Goal: Task Accomplishment & Management: Manage account settings

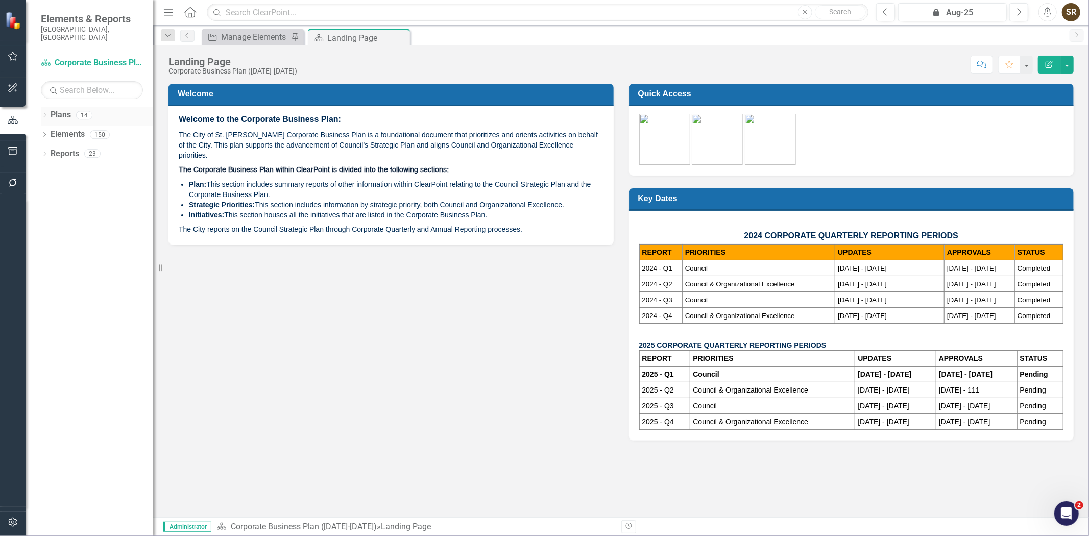
click at [43, 113] on icon "Dropdown" at bounding box center [44, 116] width 7 height 6
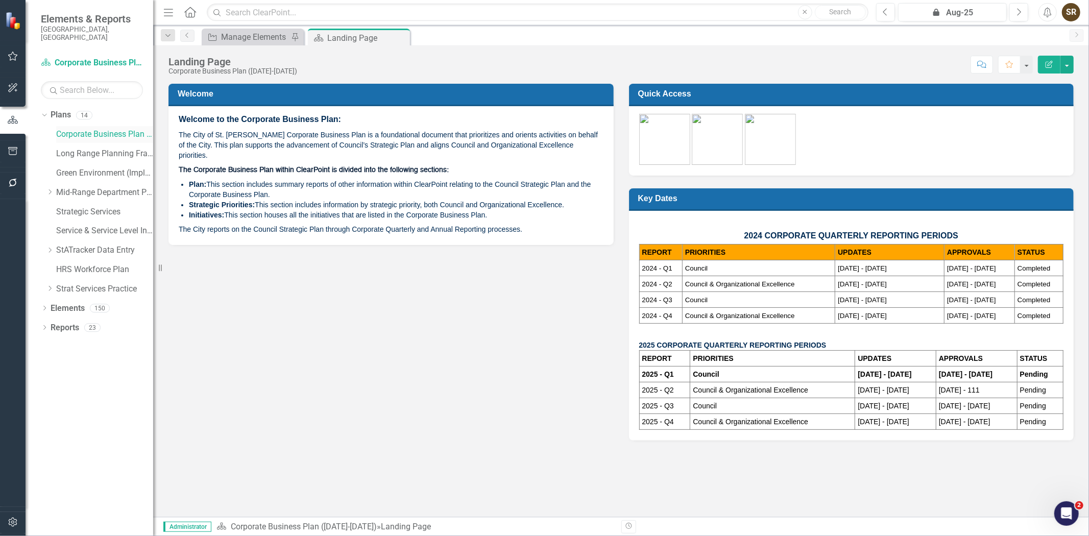
click at [75, 129] on link "Corporate Business Plan ([DATE]-[DATE])" at bounding box center [104, 135] width 97 height 12
click at [42, 306] on icon "Dropdown" at bounding box center [44, 309] width 7 height 6
click at [85, 322] on link "Strategic Priority Strategic Priorities" at bounding box center [97, 328] width 82 height 12
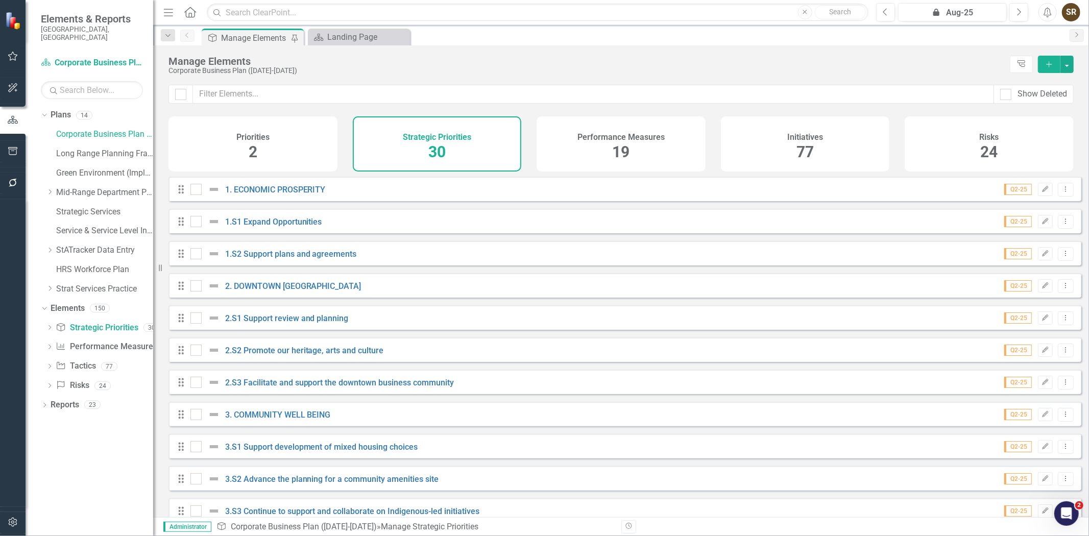
click at [805, 141] on div "77" at bounding box center [804, 152] width 17 height 22
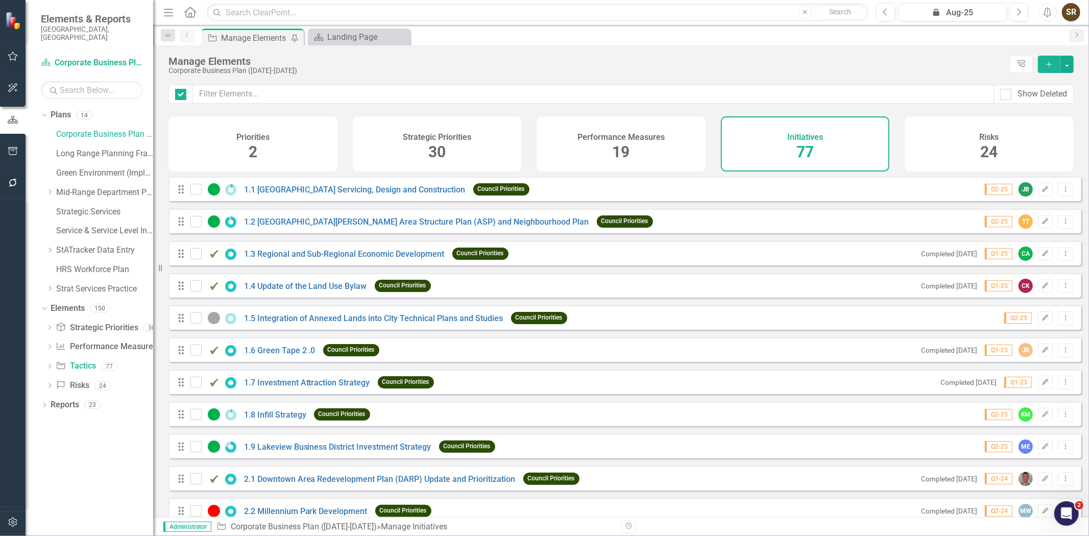
checkbox input "false"
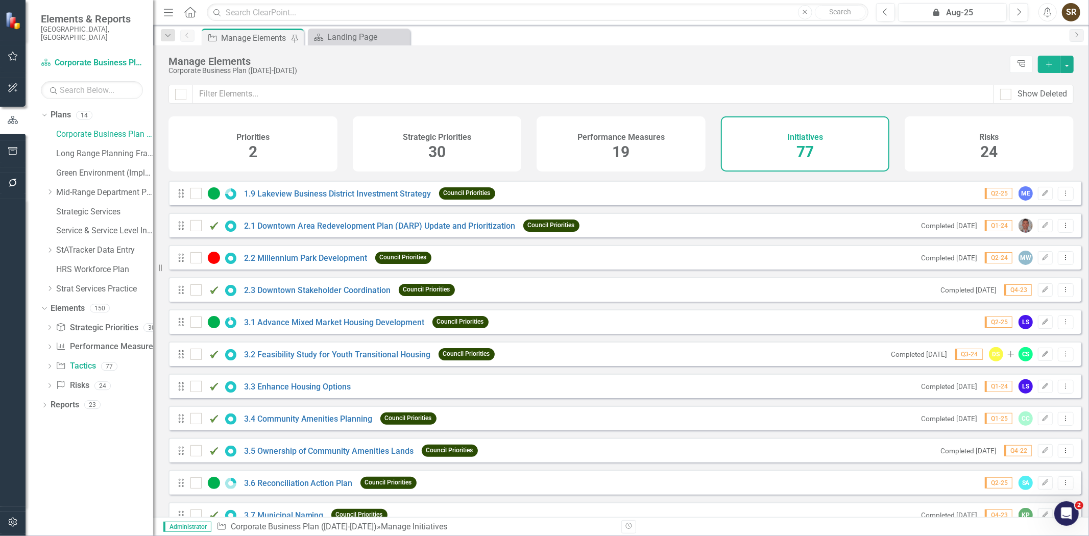
scroll to position [258, 0]
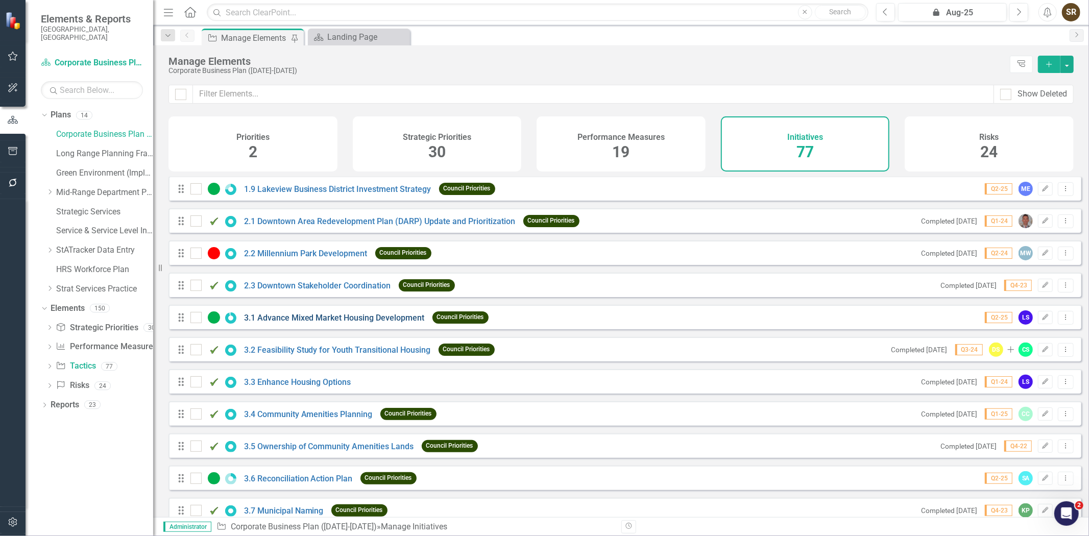
click at [369, 323] on link "3.1 Advance Mixed Market Housing Development" at bounding box center [334, 318] width 181 height 10
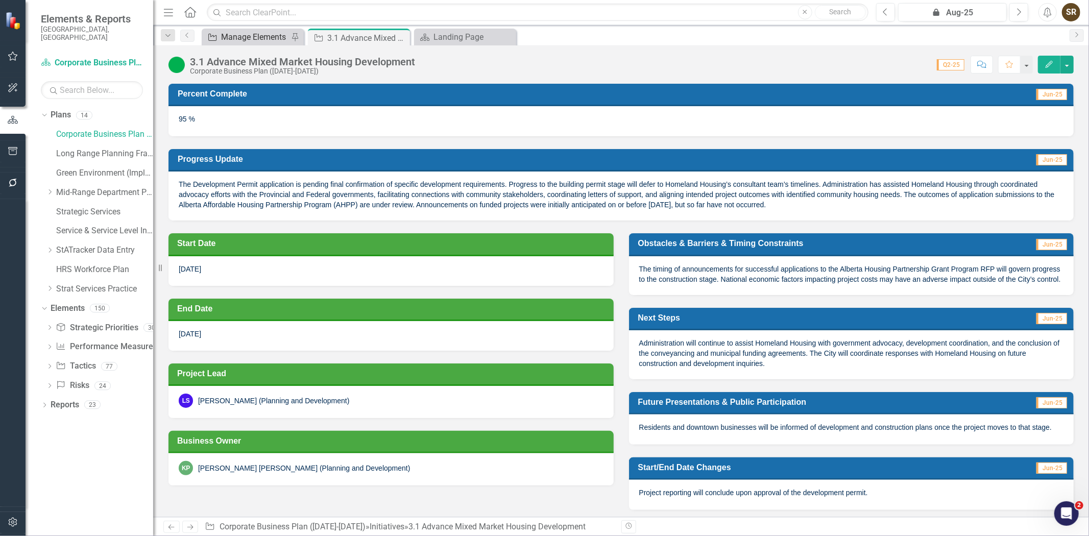
click at [271, 40] on div "Manage Elements" at bounding box center [254, 37] width 67 height 13
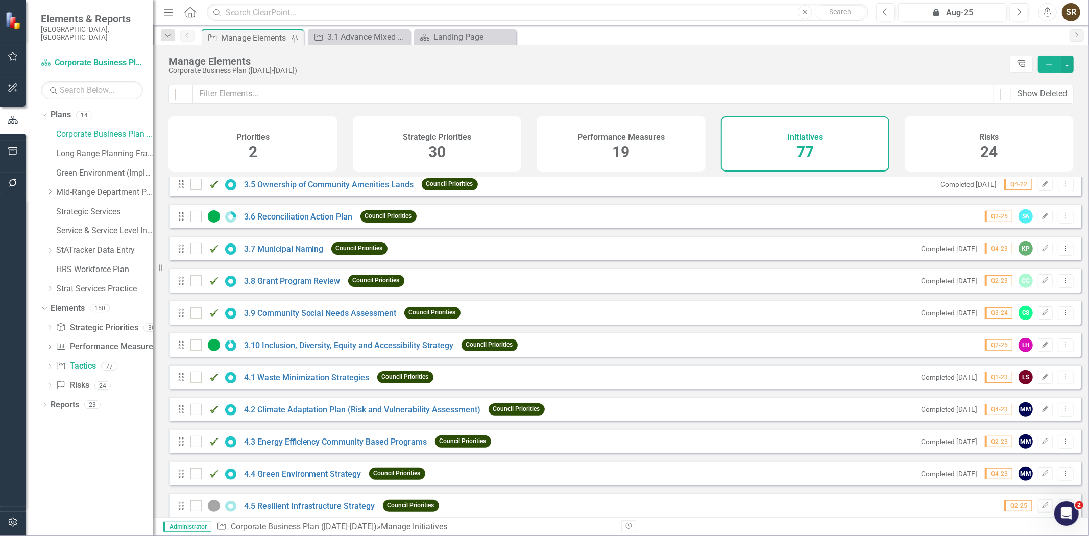
scroll to position [507, 0]
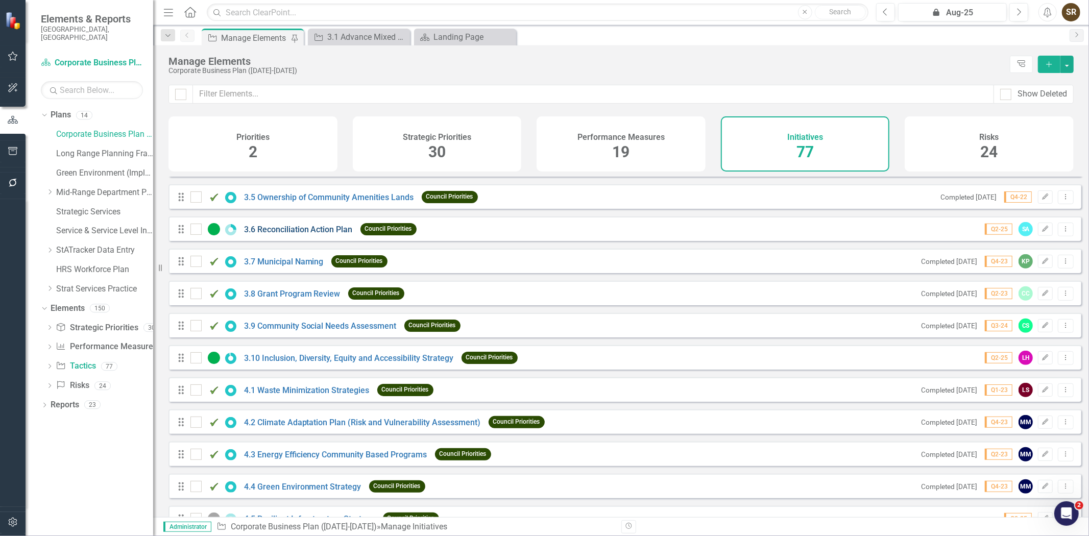
click at [288, 234] on link "3.6 Reconciliation Action Plan" at bounding box center [298, 230] width 109 height 10
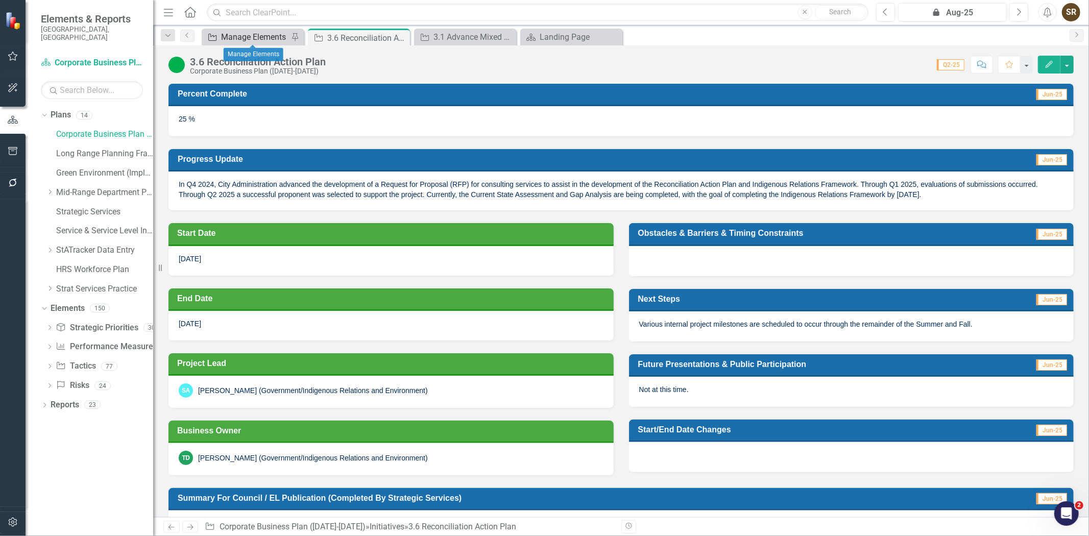
click at [252, 36] on div "Manage Elements" at bounding box center [254, 37] width 67 height 13
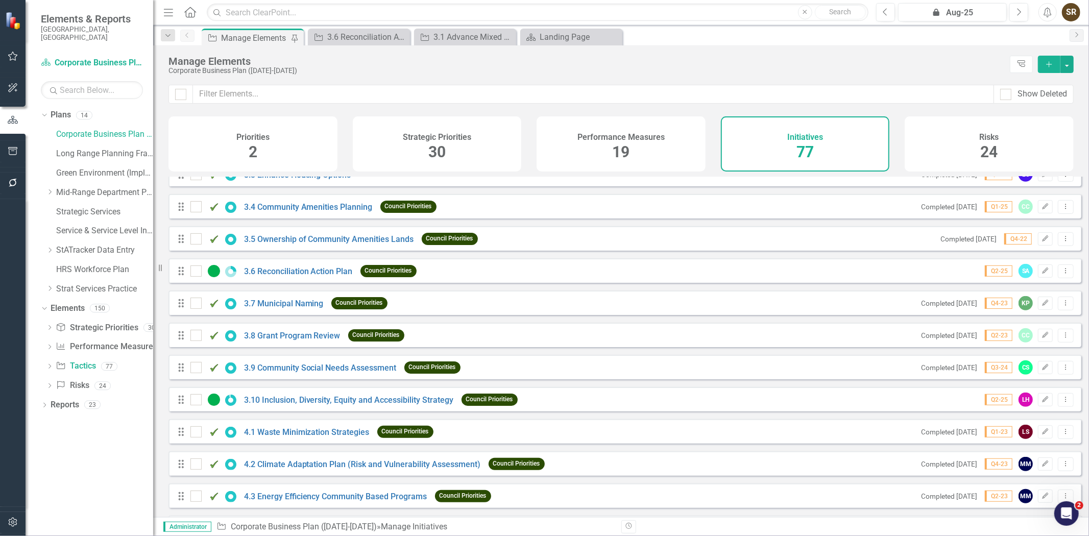
scroll to position [469, 0]
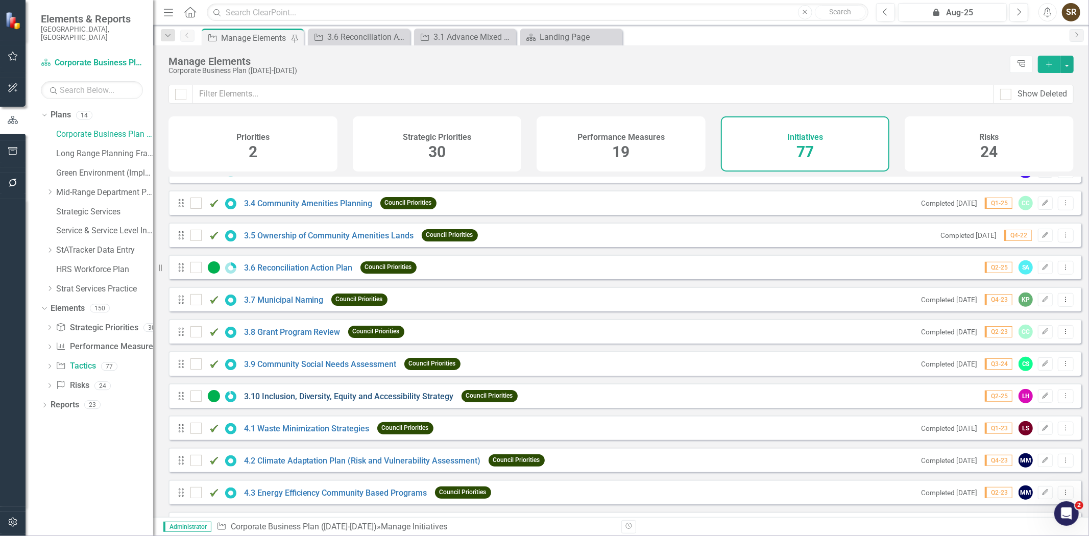
click at [404, 401] on link "3.10 Inclusion, Diversity, Equity and Accessibility Strategy" at bounding box center [349, 396] width 210 height 10
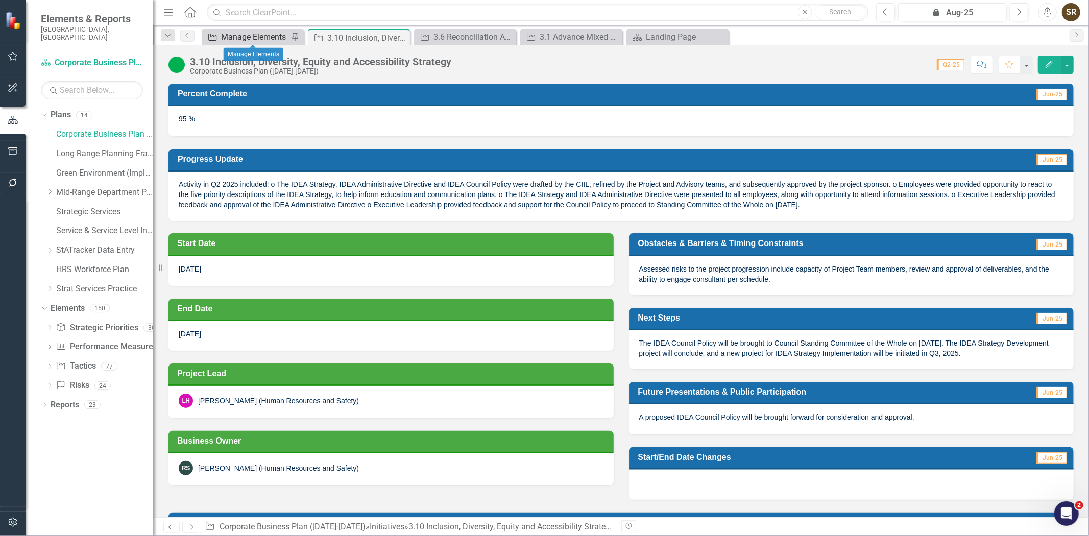
click at [252, 43] on div "Manage Elements" at bounding box center [254, 37] width 67 height 13
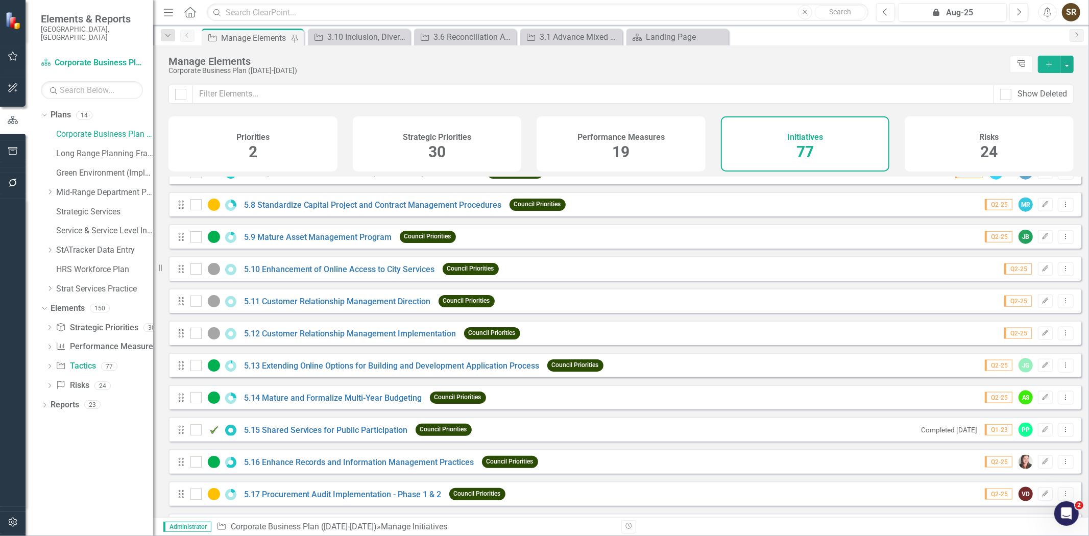
scroll to position [1060, 0]
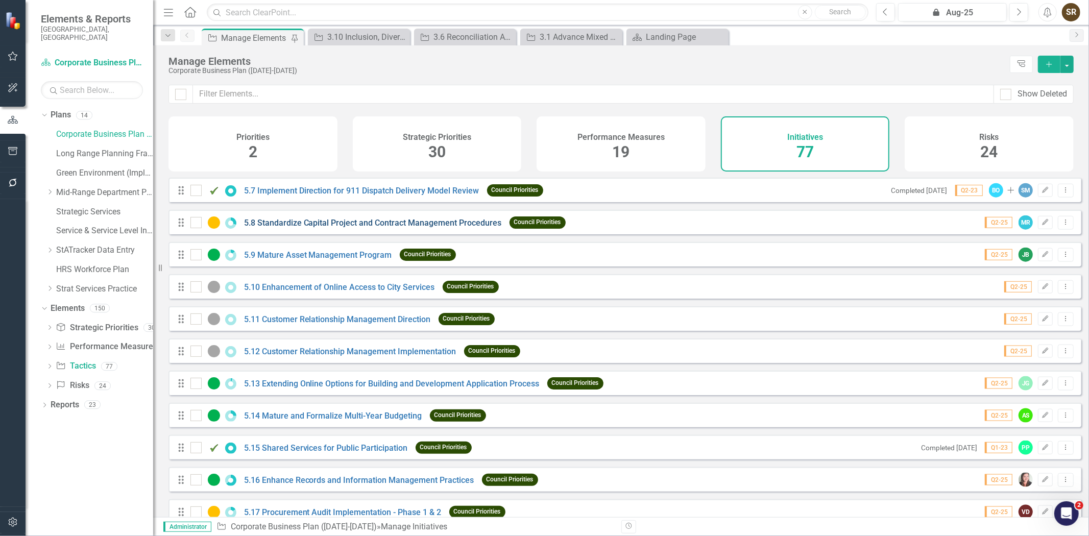
click at [396, 228] on link "5.8 Standardize Capital Project and Contract Management Procedures" at bounding box center [373, 223] width 258 height 10
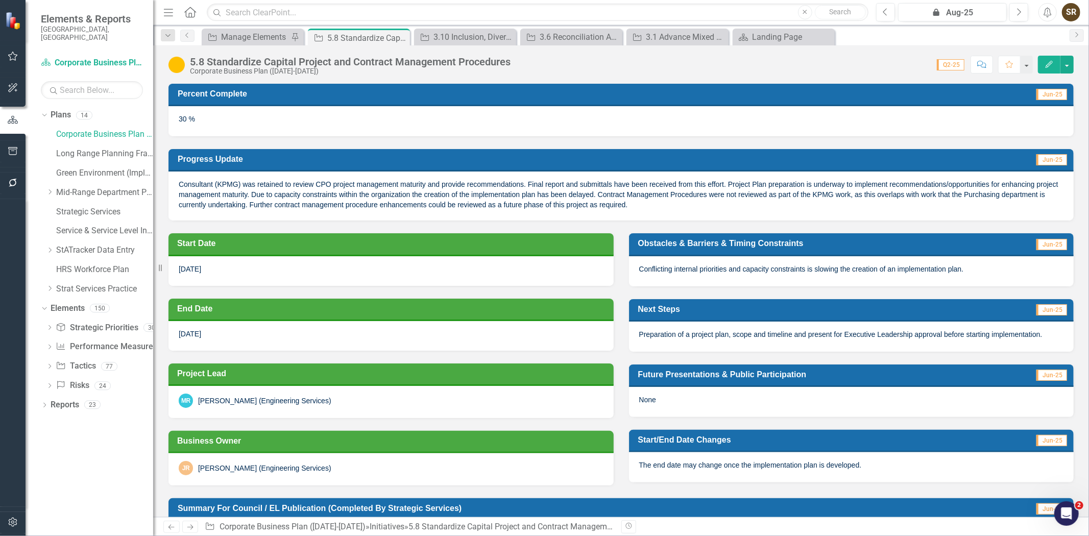
click at [347, 477] on div "JR [PERSON_NAME] (Engineering Services)" at bounding box center [390, 469] width 445 height 32
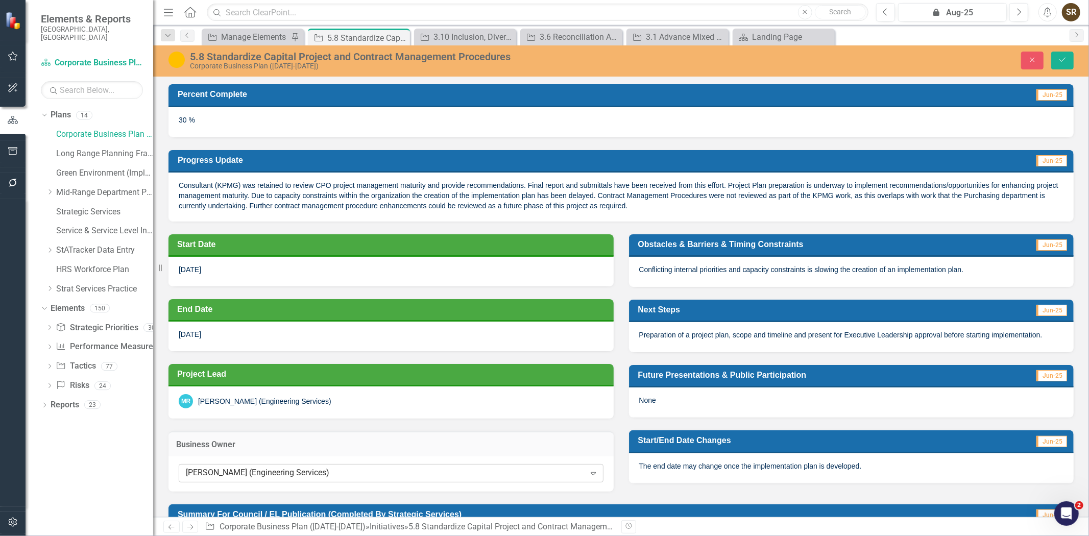
click at [346, 476] on div "[PERSON_NAME] (Engineering Services)" at bounding box center [385, 474] width 399 height 12
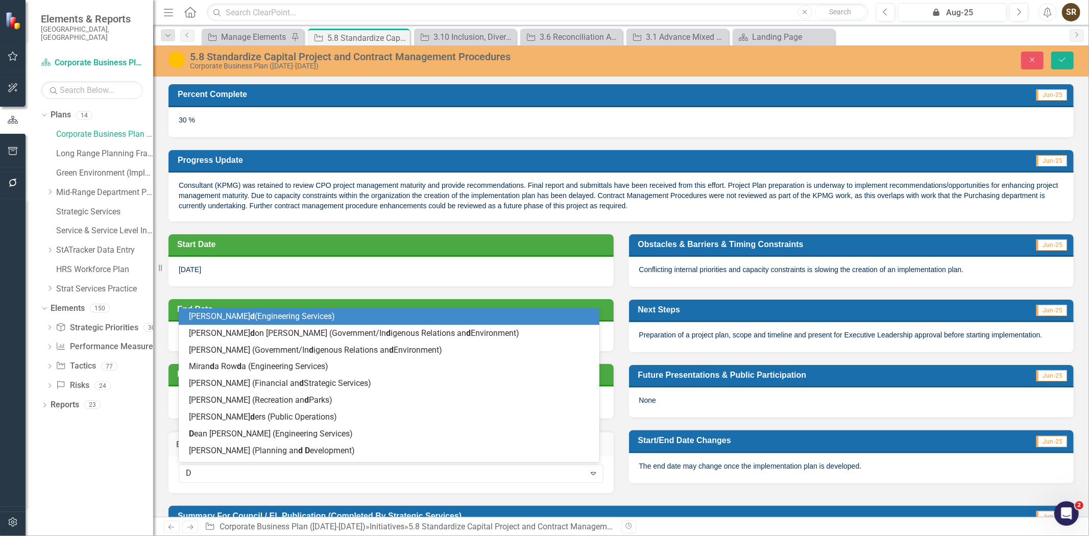
type input "Da"
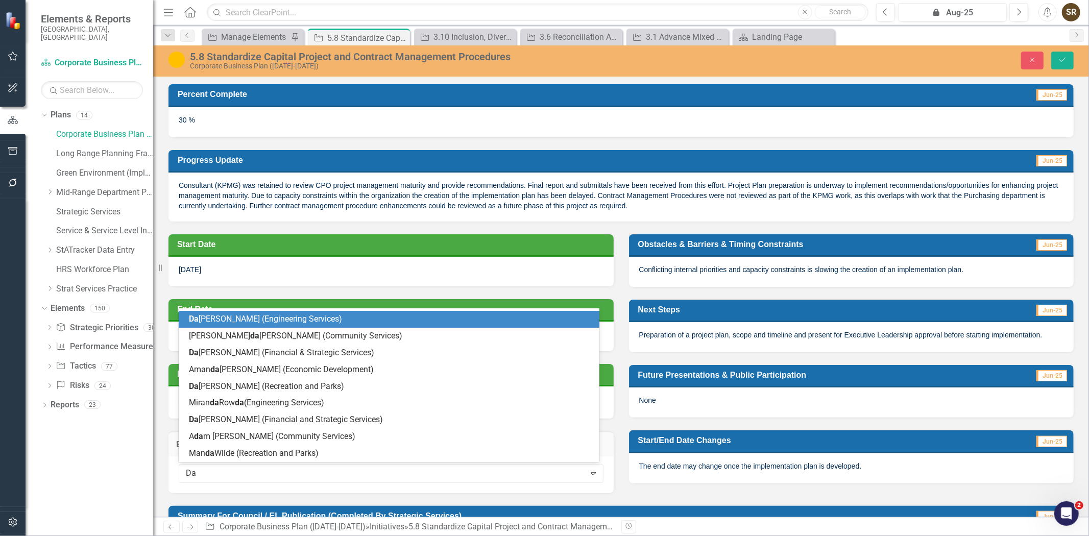
click at [337, 314] on div "Da wny [PERSON_NAME] (Engineering Services)" at bounding box center [391, 319] width 404 height 12
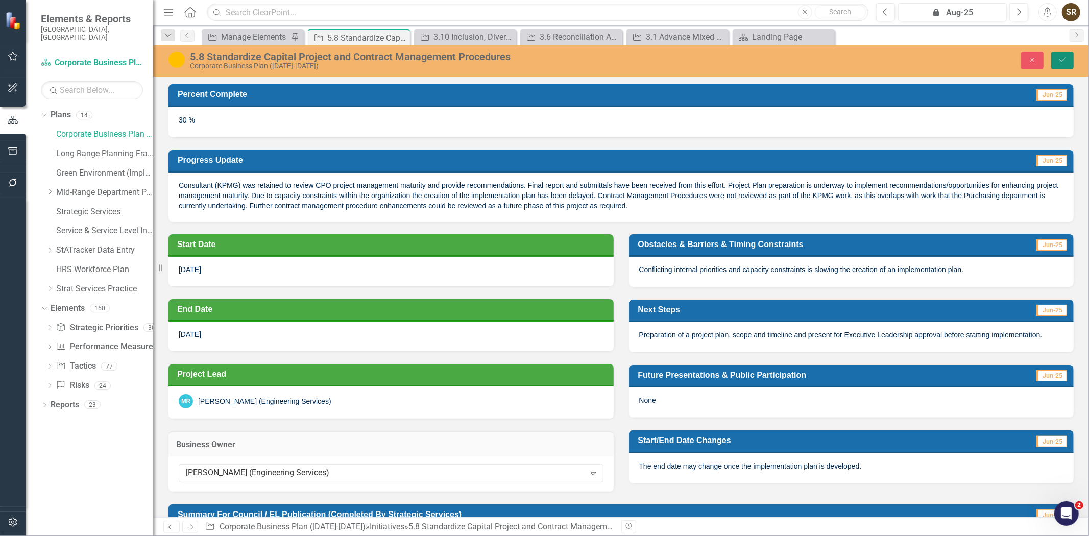
click at [1065, 62] on icon "Save" at bounding box center [1062, 59] width 9 height 7
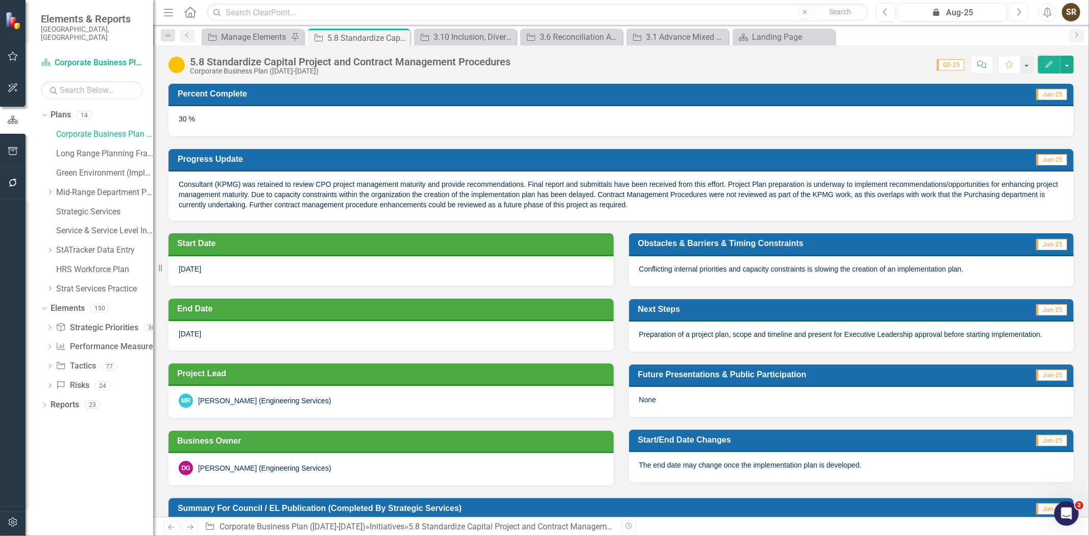
click at [1019, 14] on icon "Next" at bounding box center [1019, 12] width 6 height 9
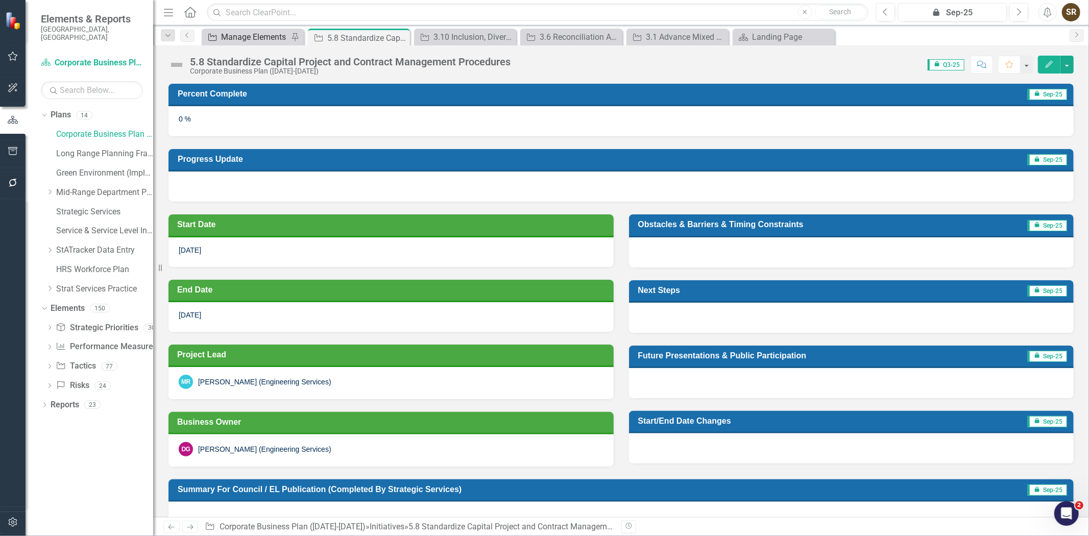
click at [264, 39] on div "Manage Elements" at bounding box center [254, 37] width 67 height 13
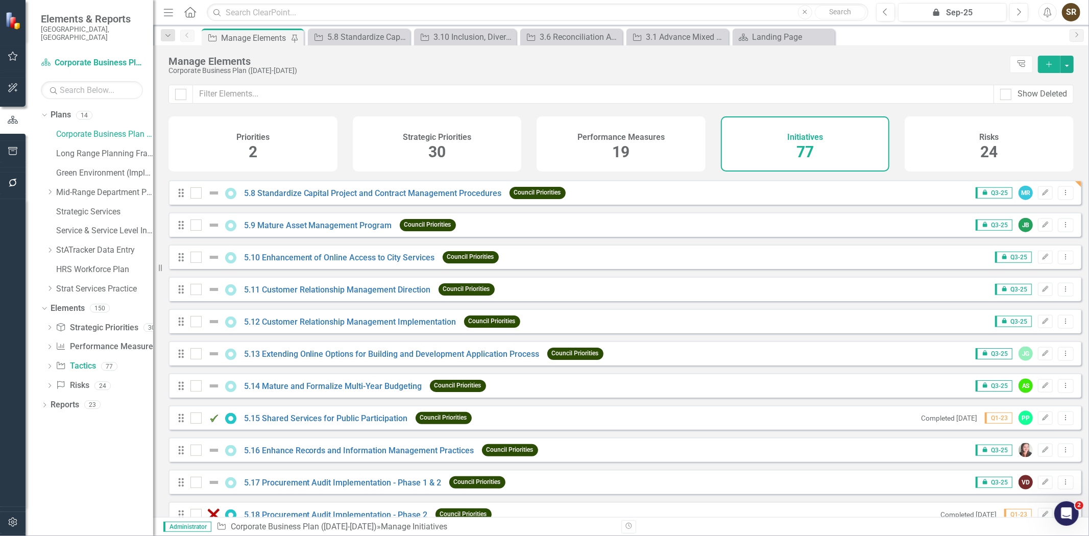
scroll to position [1077, 0]
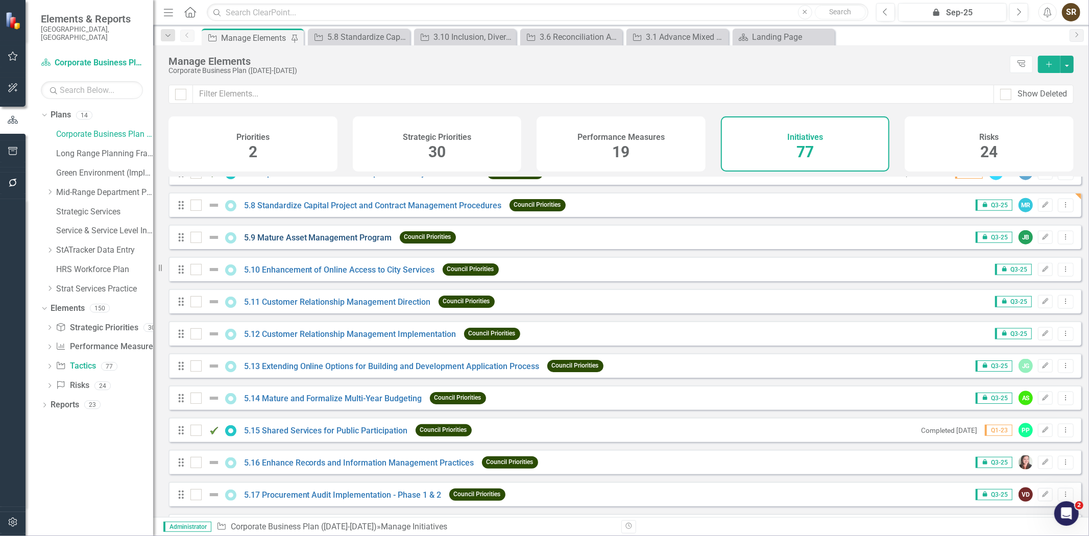
click at [361, 242] on link "5.9 Mature Asset Management Program" at bounding box center [318, 238] width 148 height 10
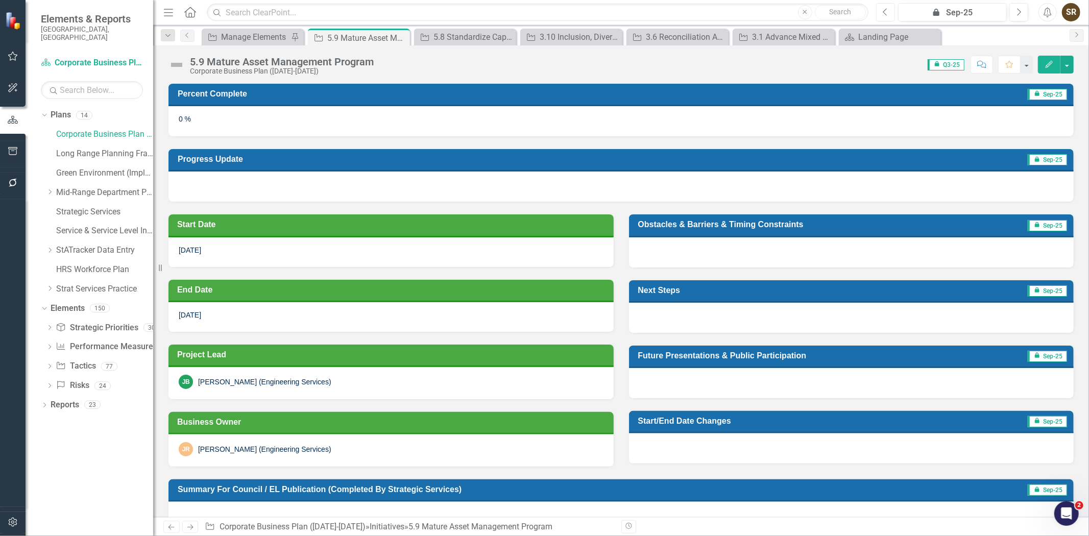
click at [889, 12] on button "Previous" at bounding box center [885, 12] width 19 height 18
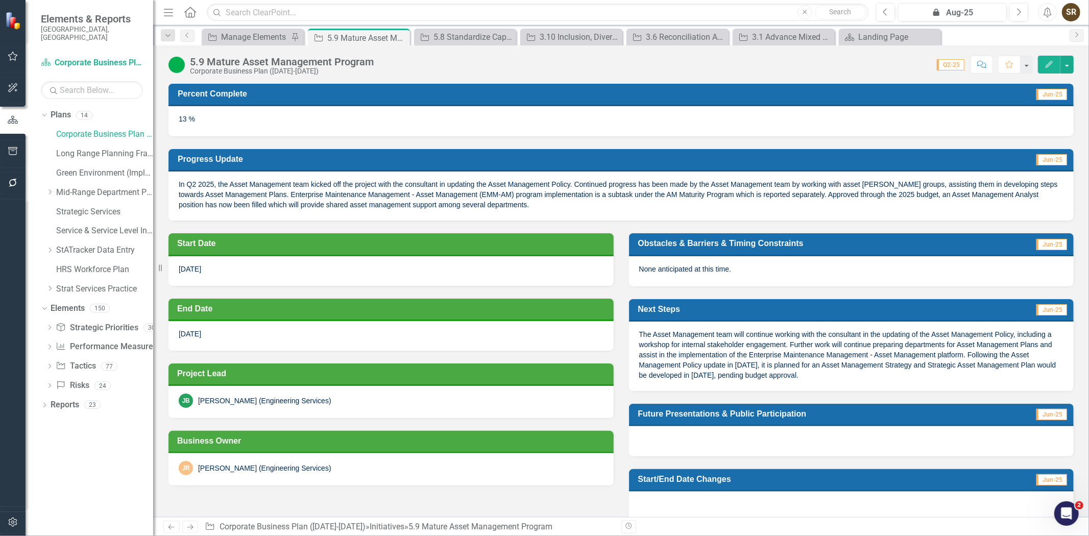
click at [332, 472] on div "JR [PERSON_NAME] (Engineering Services)" at bounding box center [391, 468] width 425 height 14
click at [332, 471] on div "JR [PERSON_NAME] (Engineering Services)" at bounding box center [391, 468] width 425 height 14
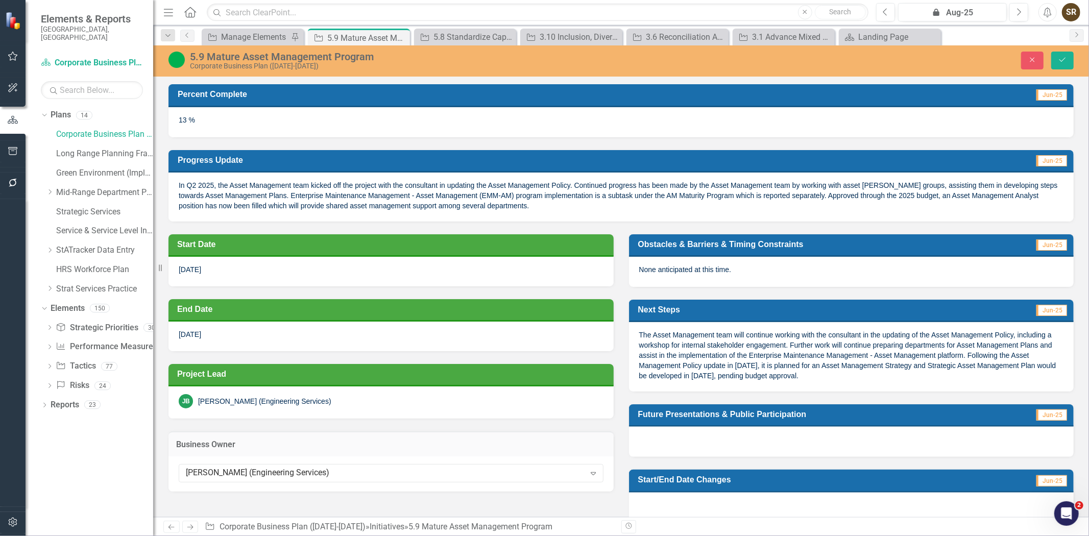
click at [332, 471] on div "[PERSON_NAME] (Engineering Services)" at bounding box center [385, 474] width 399 height 12
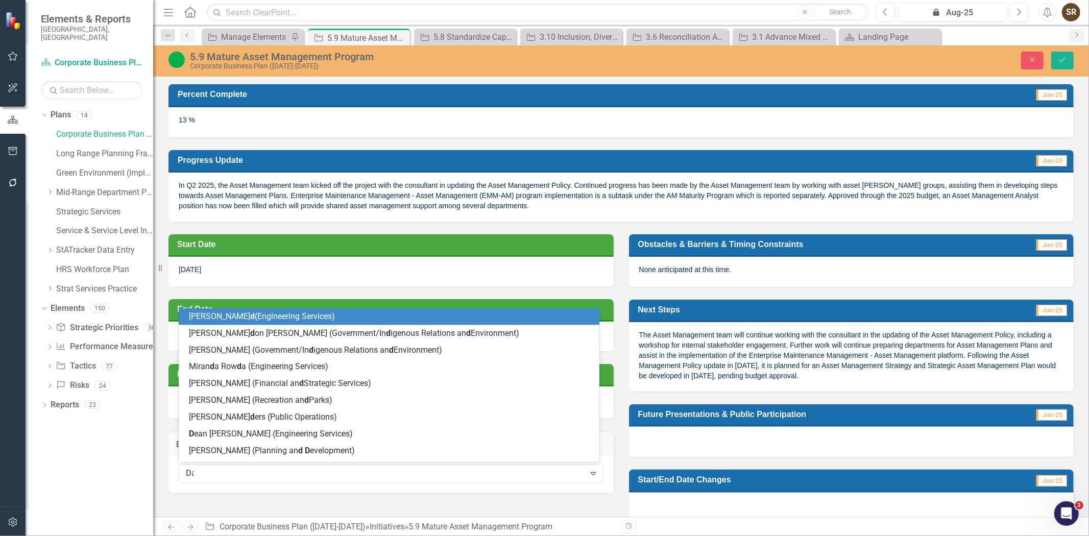
scroll to position [48, 0]
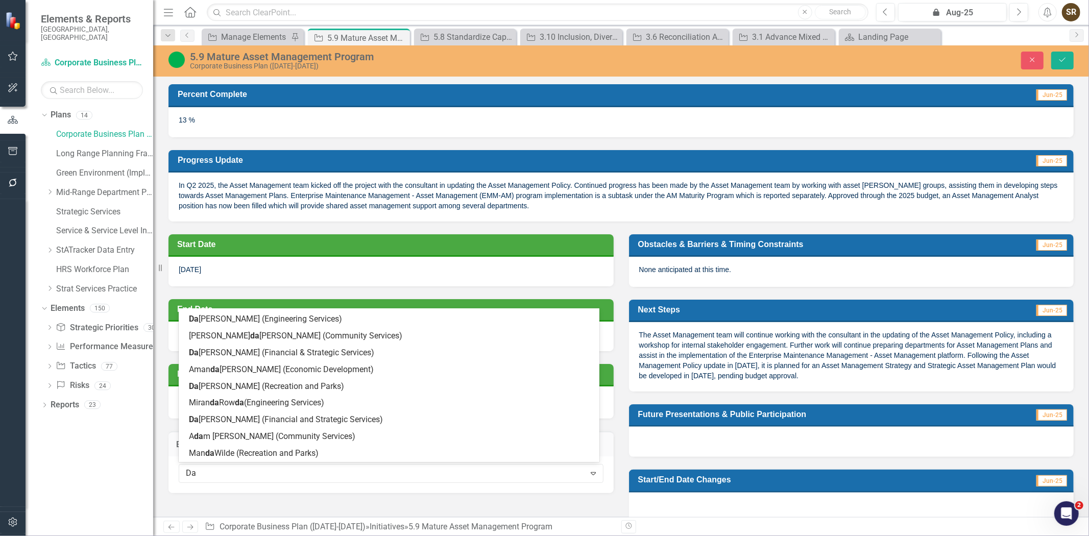
type input "Daw"
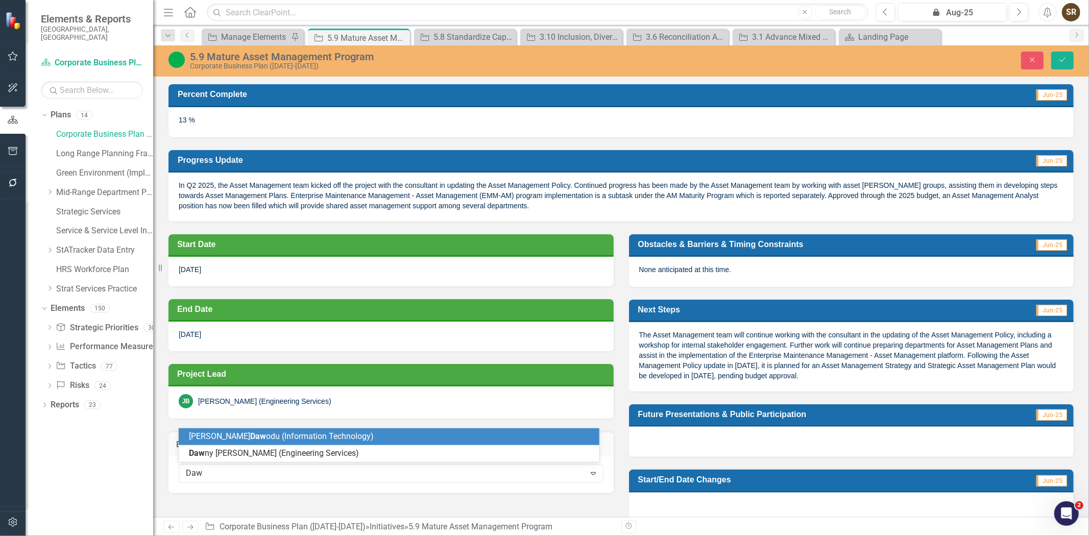
scroll to position [0, 0]
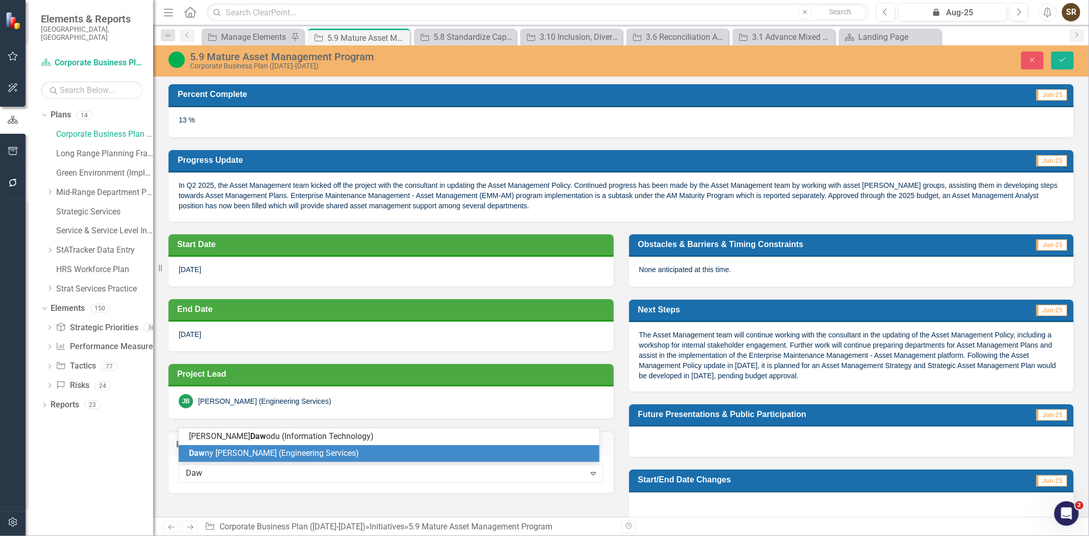
click at [313, 460] on div "Daw ny [PERSON_NAME] (Engineering Services)" at bounding box center [389, 453] width 421 height 17
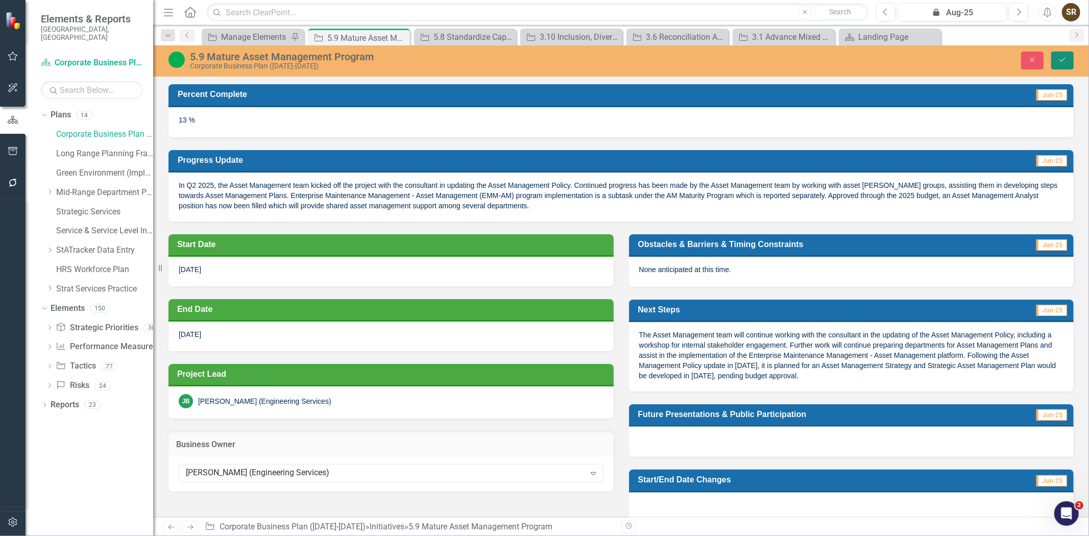
click at [1061, 63] on icon "Save" at bounding box center [1062, 59] width 9 height 7
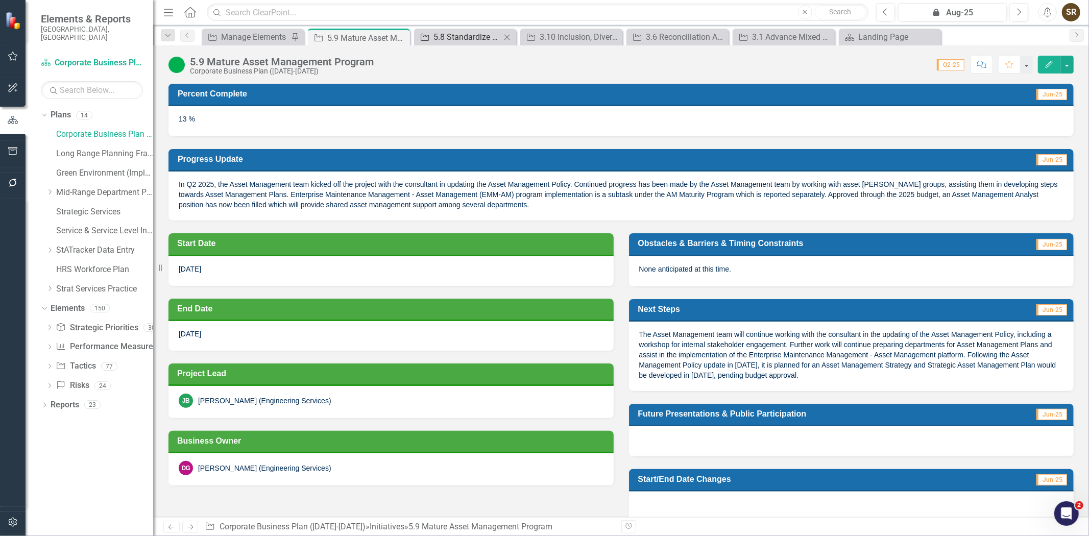
click at [459, 37] on div "5.8 Standardize Capital Project and Contract Management Procedures" at bounding box center [466, 37] width 67 height 13
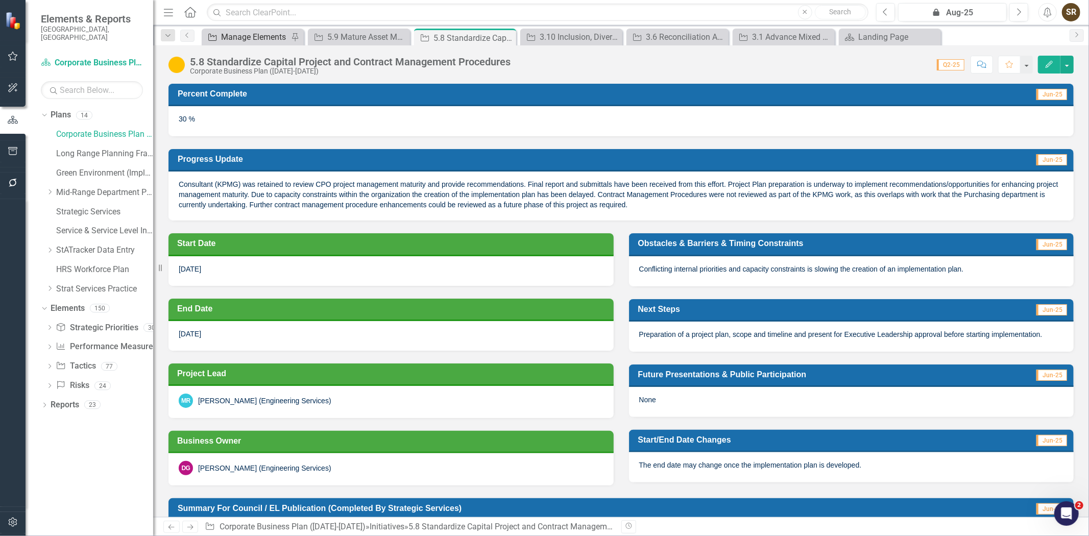
click at [258, 32] on div "Manage Elements" at bounding box center [254, 37] width 67 height 13
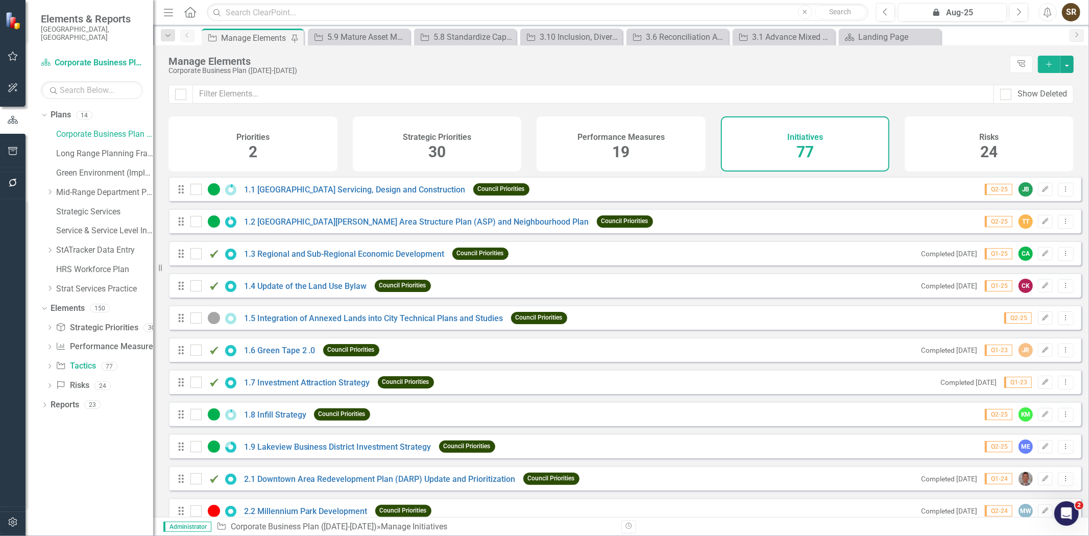
drag, startPoint x: 1080, startPoint y: 194, endPoint x: 1083, endPoint y: 223, distance: 29.3
click at [1083, 223] on div "Looks like you don't have any Initiatives set up yet. Why don't you add an Init…" at bounding box center [621, 347] width 936 height 340
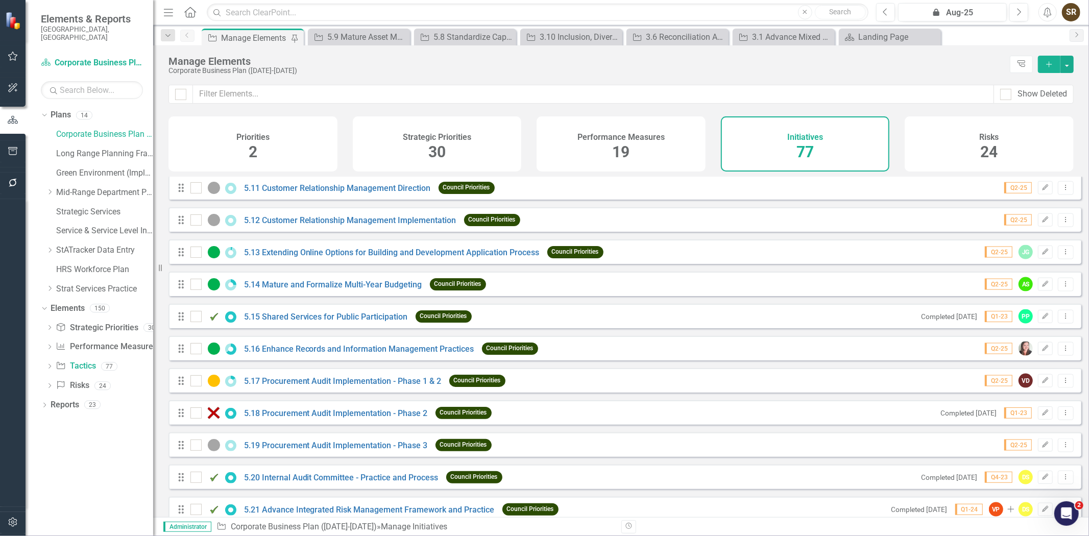
scroll to position [1183, 0]
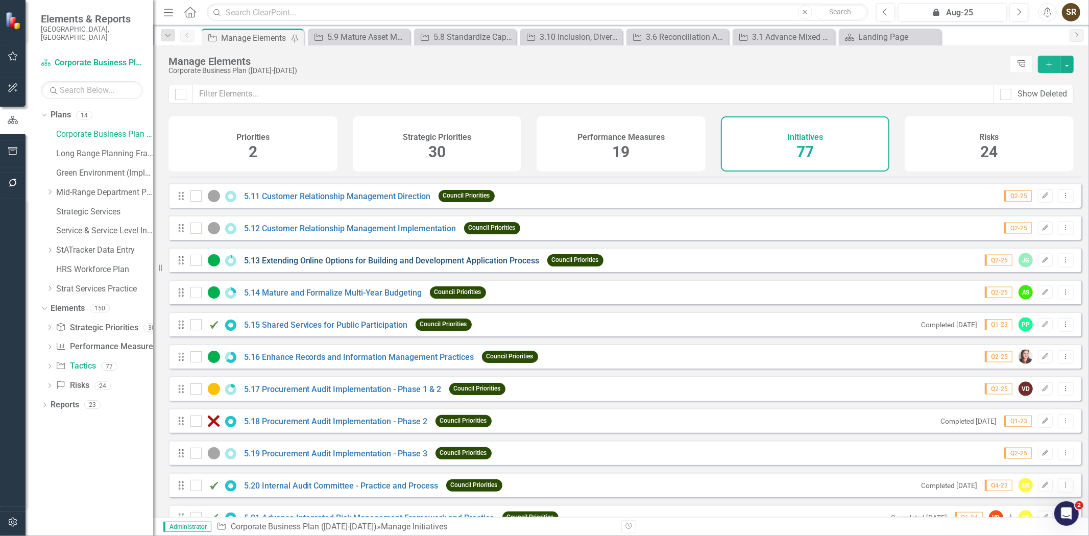
click at [445, 265] on link "5.13 Extending Online Options for Building and Development Application Process" at bounding box center [392, 261] width 296 height 10
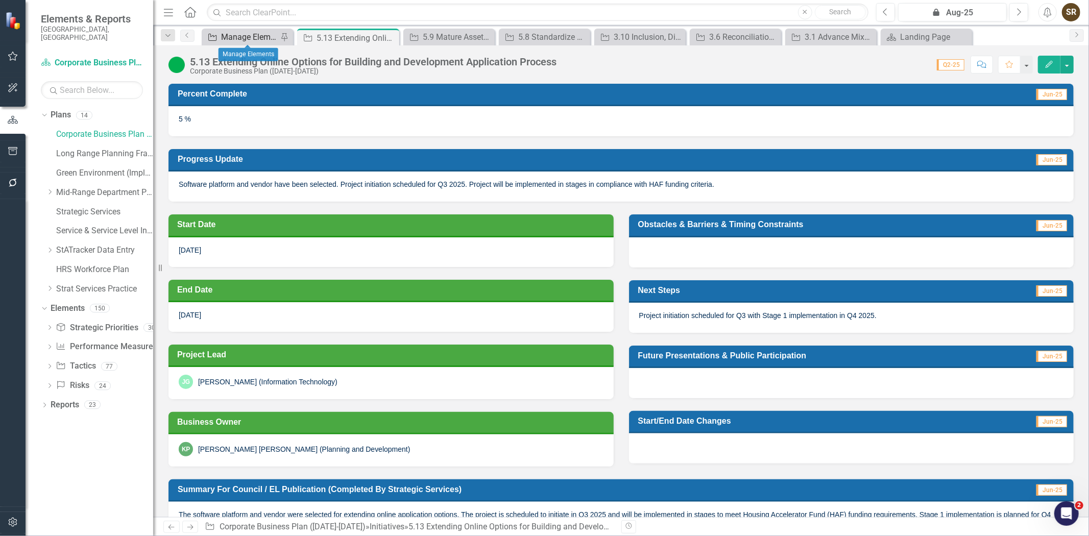
click at [249, 39] on div "Manage Elements" at bounding box center [249, 37] width 57 height 13
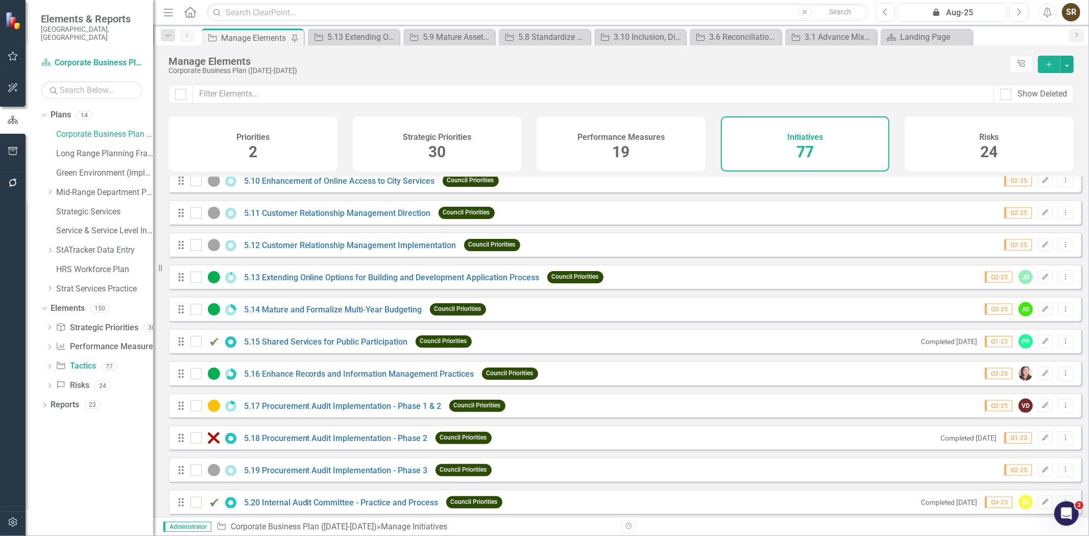
scroll to position [1175, 0]
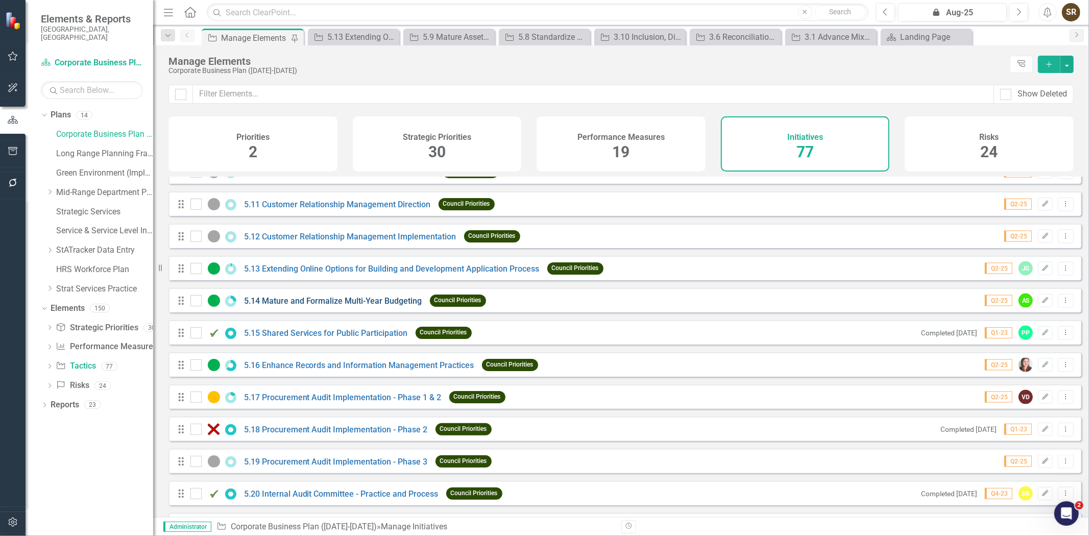
click at [349, 306] on link "5.14 Mature and Formalize Multi-Year Budgeting" at bounding box center [333, 301] width 178 height 10
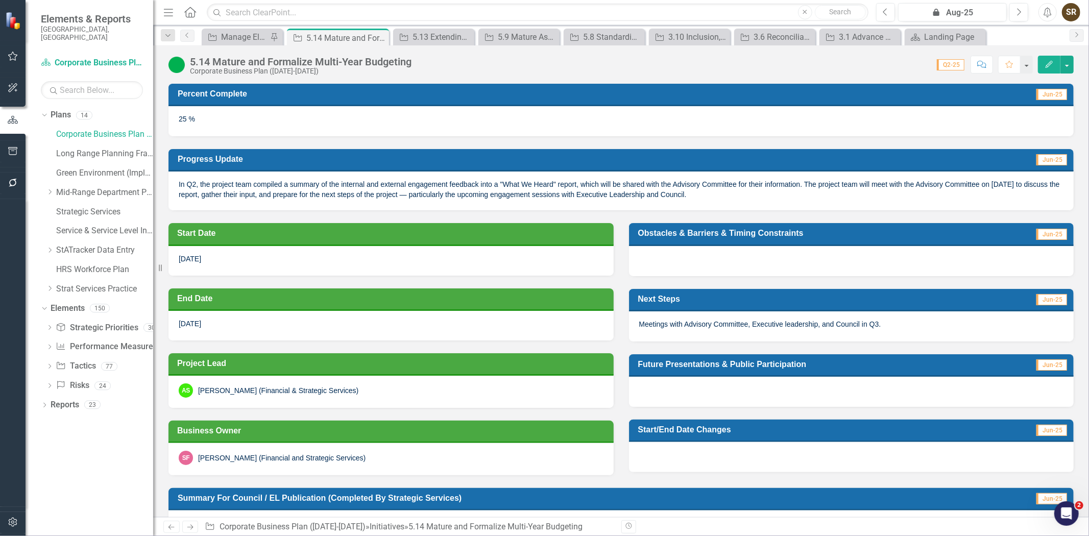
click at [375, 463] on div "SF [PERSON_NAME] (Financial and Strategic Services)" at bounding box center [390, 459] width 445 height 32
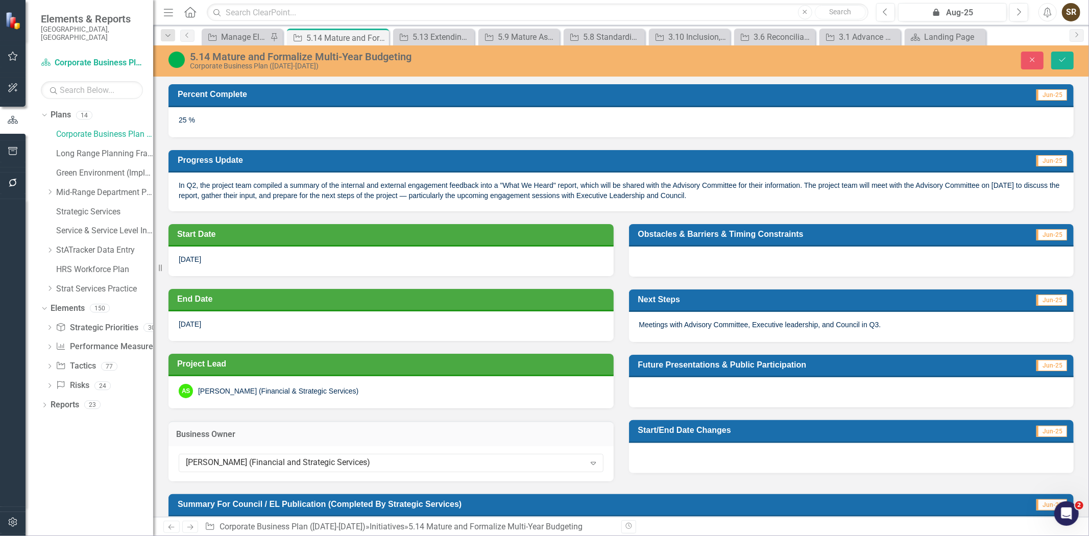
click at [375, 463] on div "[PERSON_NAME] (Financial and Strategic Services)" at bounding box center [385, 463] width 399 height 12
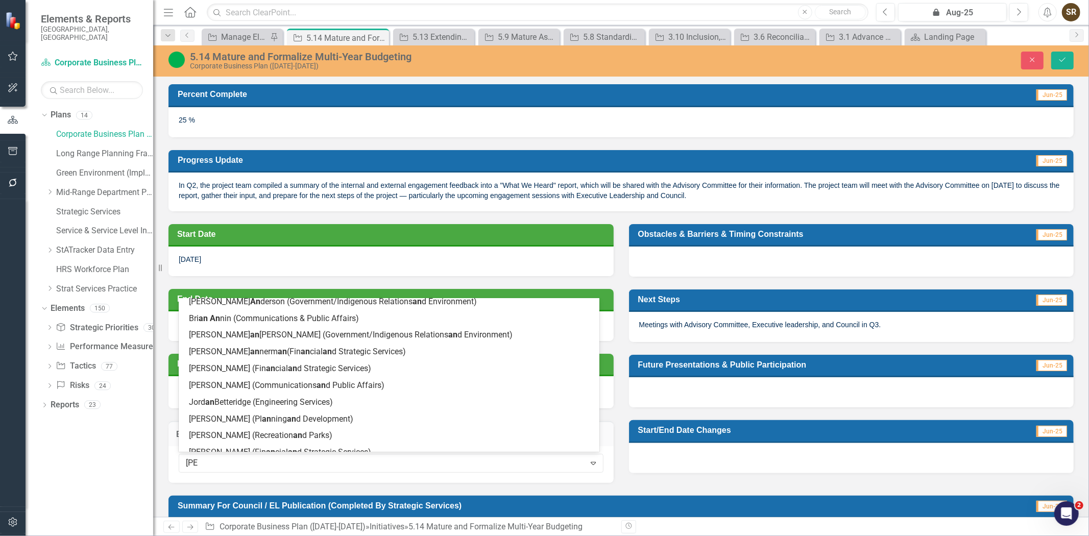
type input "[PERSON_NAME]"
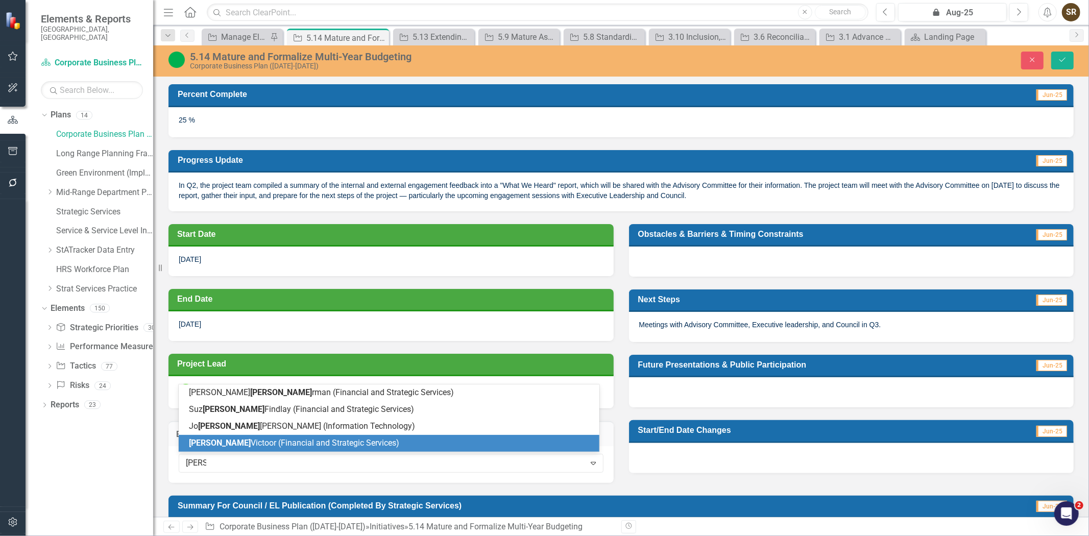
click at [330, 435] on div "[PERSON_NAME] (Financial and Strategic Services)" at bounding box center [389, 443] width 421 height 17
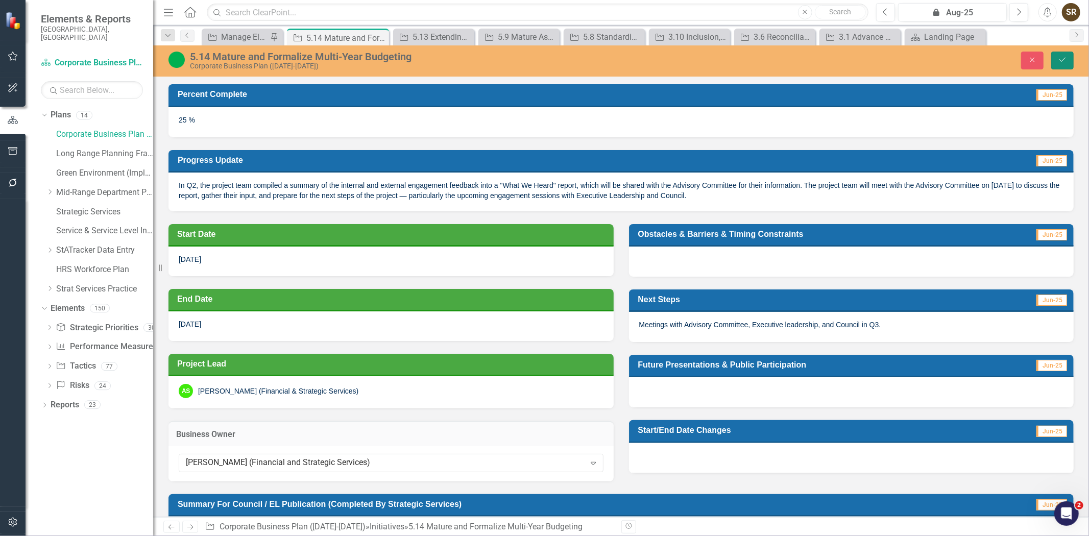
click at [1057, 59] on button "Save" at bounding box center [1062, 61] width 22 height 18
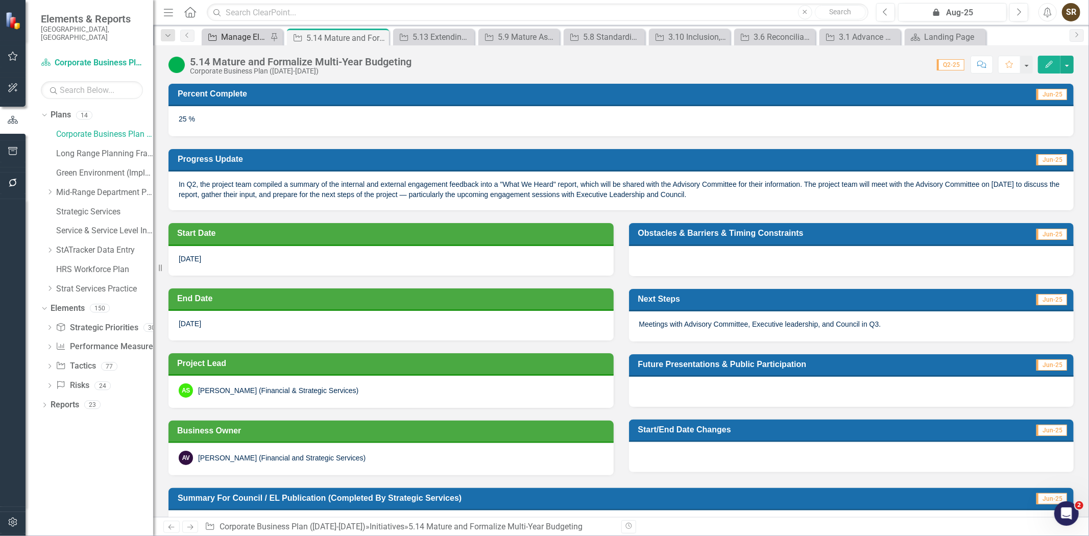
click at [232, 43] on div "Manage Elements" at bounding box center [244, 37] width 46 height 13
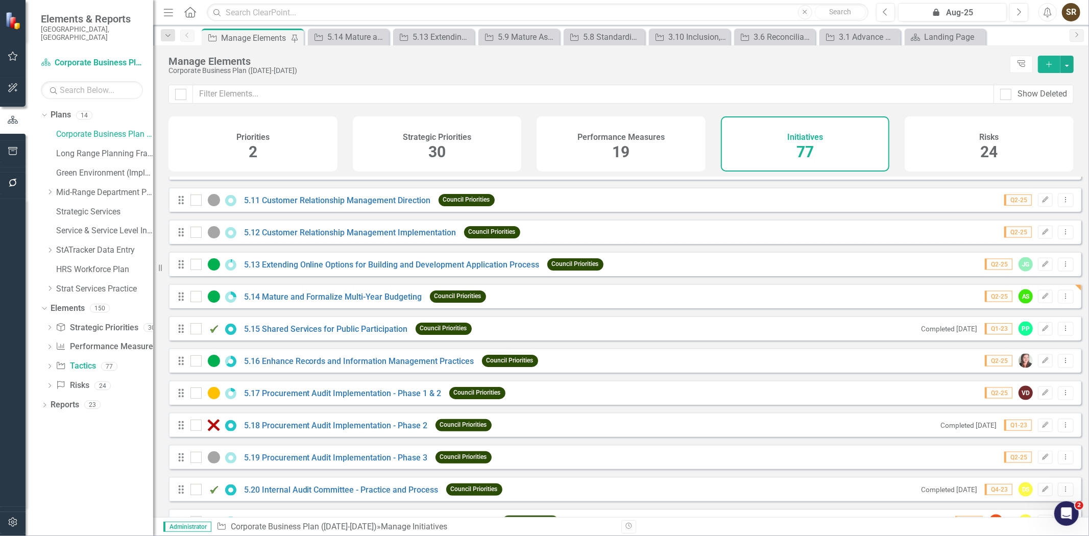
scroll to position [1293, 0]
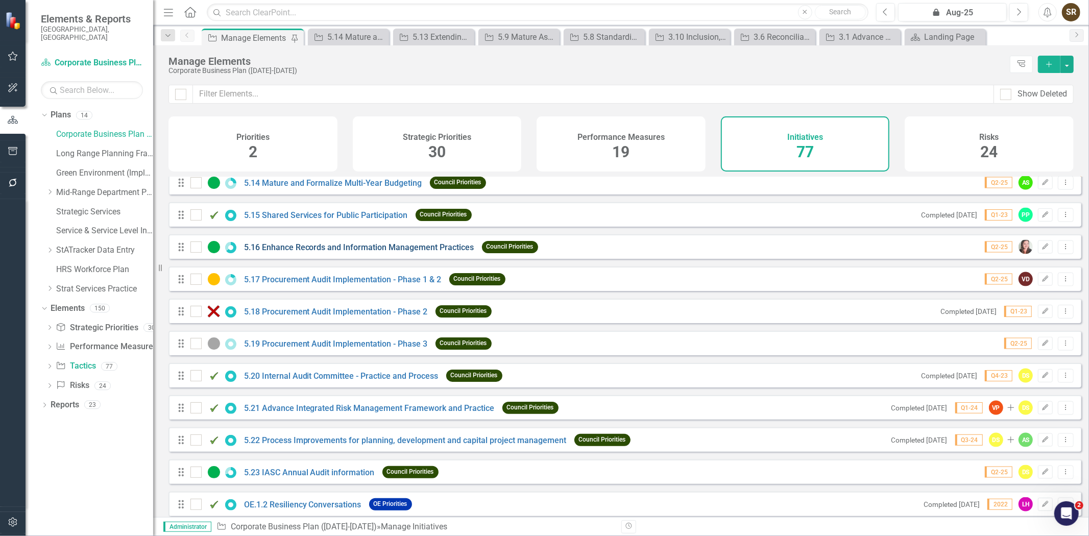
click at [363, 252] on link "5.16 Enhance Records and Information Management Practices" at bounding box center [359, 247] width 230 height 10
